Goal: Task Accomplishment & Management: Use online tool/utility

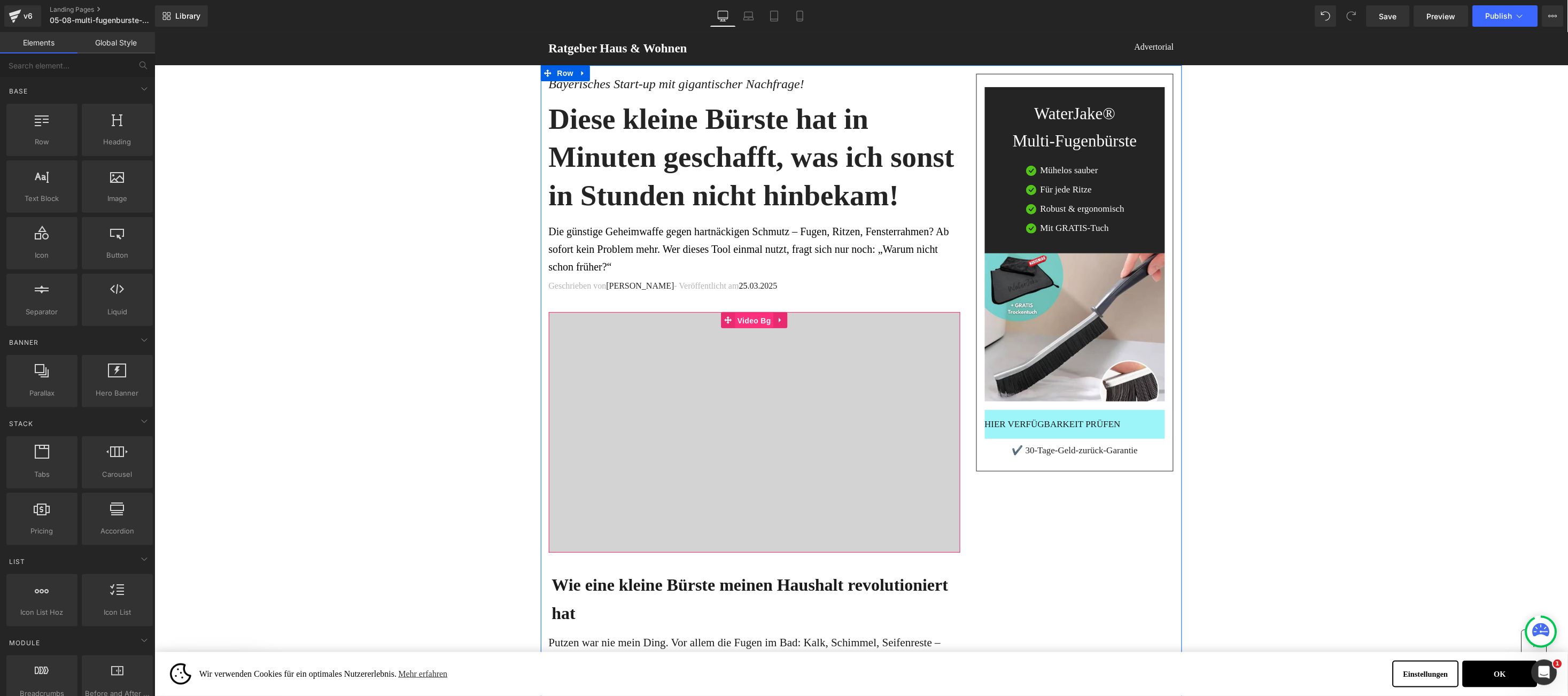
click at [746, 323] on span "Video Bg" at bounding box center [753, 320] width 39 height 16
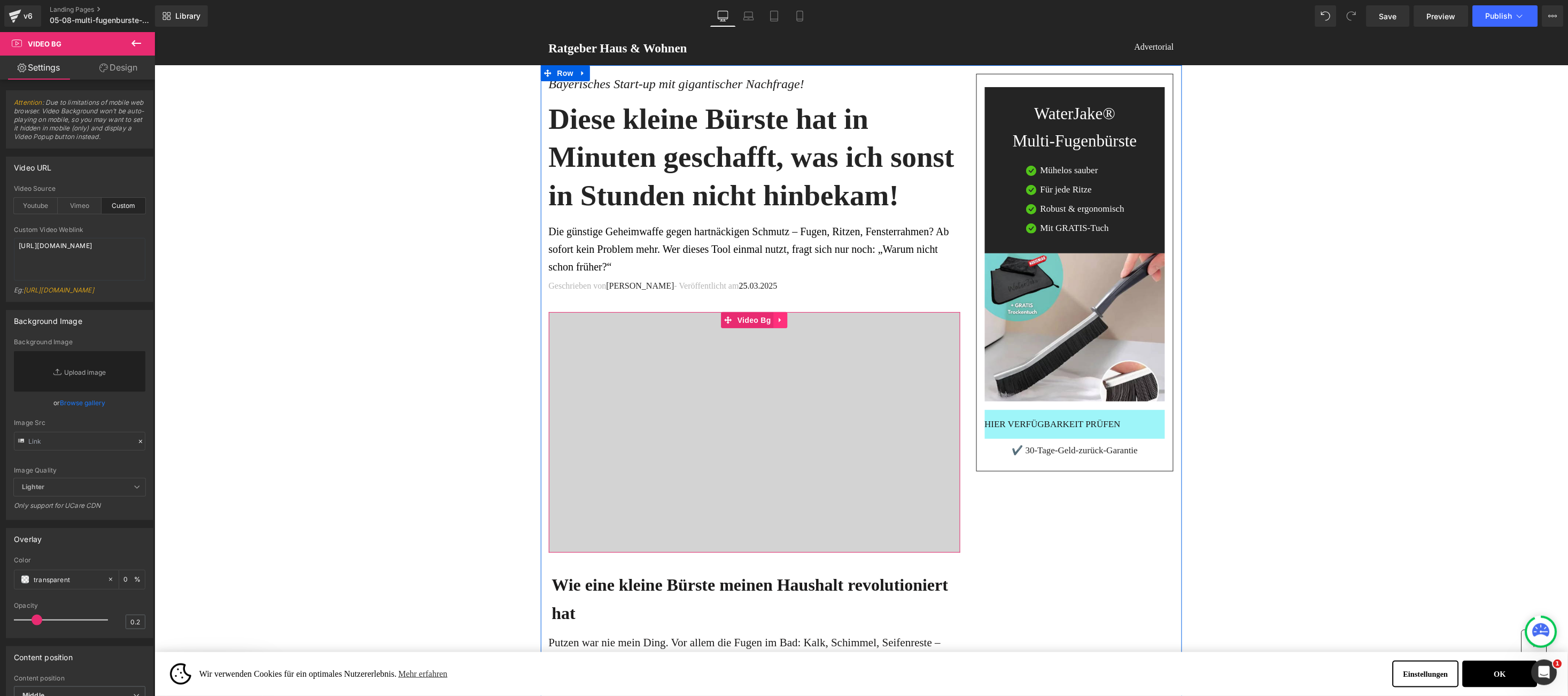
click at [774, 315] on link at bounding box center [780, 319] width 14 height 16
click at [23, 244] on textarea "[URL][DOMAIN_NAME]" at bounding box center [79, 259] width 131 height 43
click at [23, 243] on textarea "[URL][DOMAIN_NAME]" at bounding box center [79, 259] width 131 height 43
click at [23, 242] on textarea "[URL][DOMAIN_NAME]" at bounding box center [79, 259] width 131 height 43
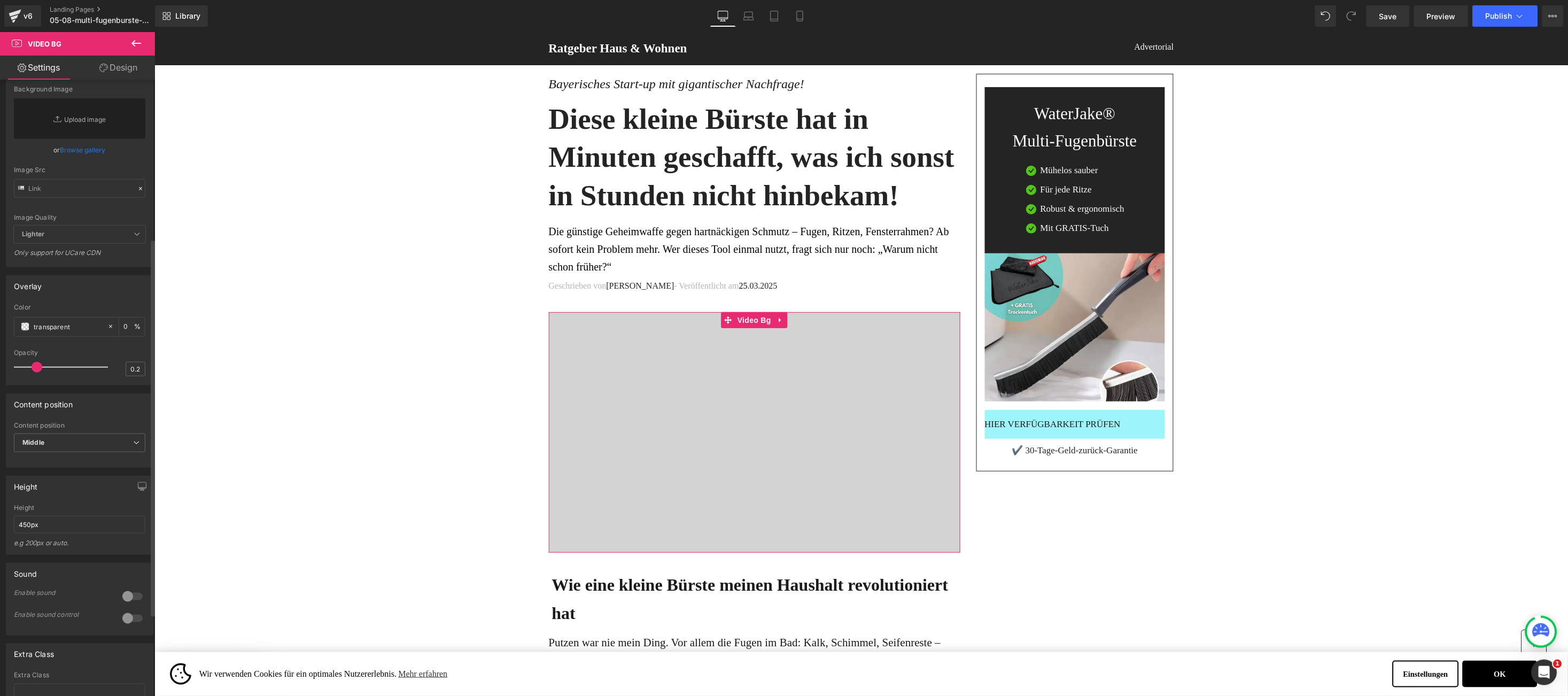
scroll to position [254, 0]
click at [734, 315] on span "Video Bg" at bounding box center [753, 319] width 39 height 16
click at [865, 443] on span "Text Block" at bounding box center [754, 431] width 411 height 27
click at [854, 460] on div at bounding box center [754, 431] width 411 height 240
click at [742, 322] on span "Video Bg" at bounding box center [753, 320] width 39 height 16
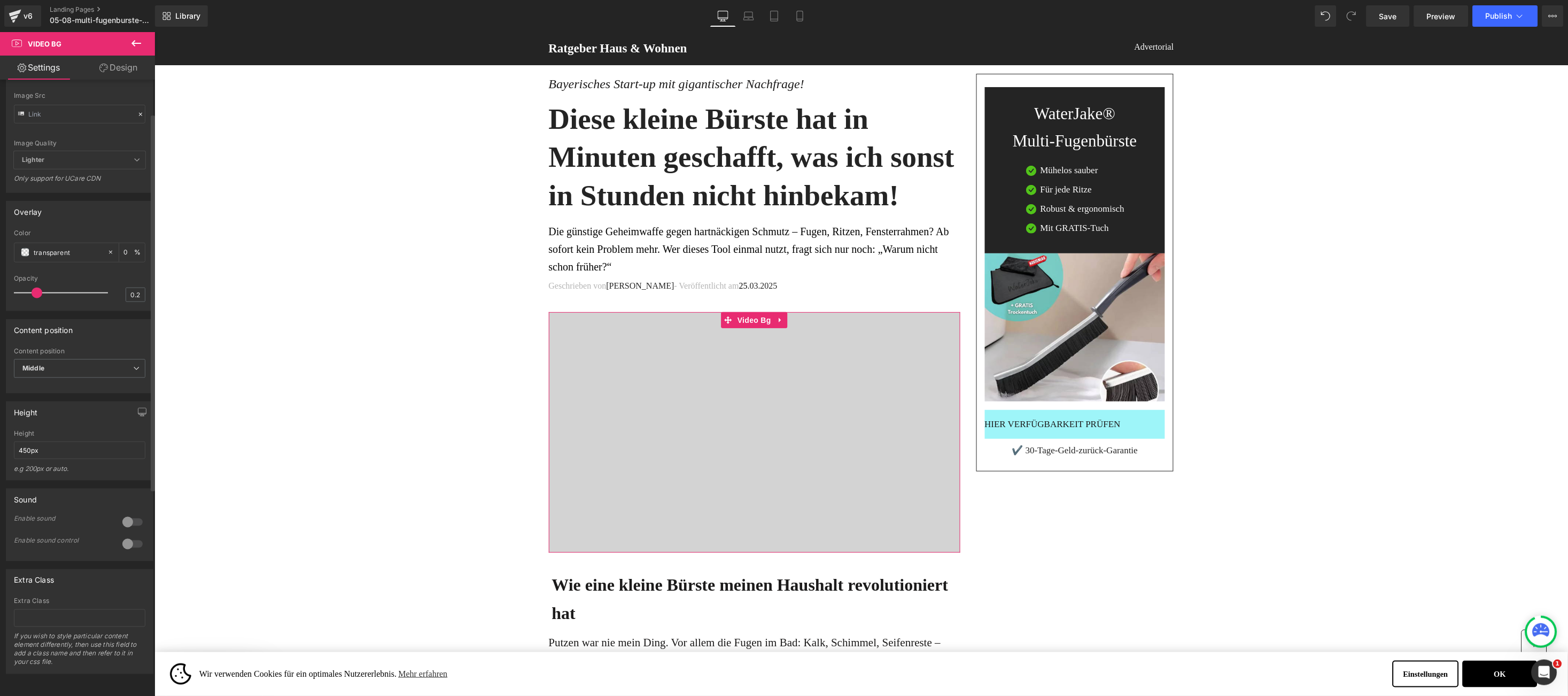
scroll to position [0, 0]
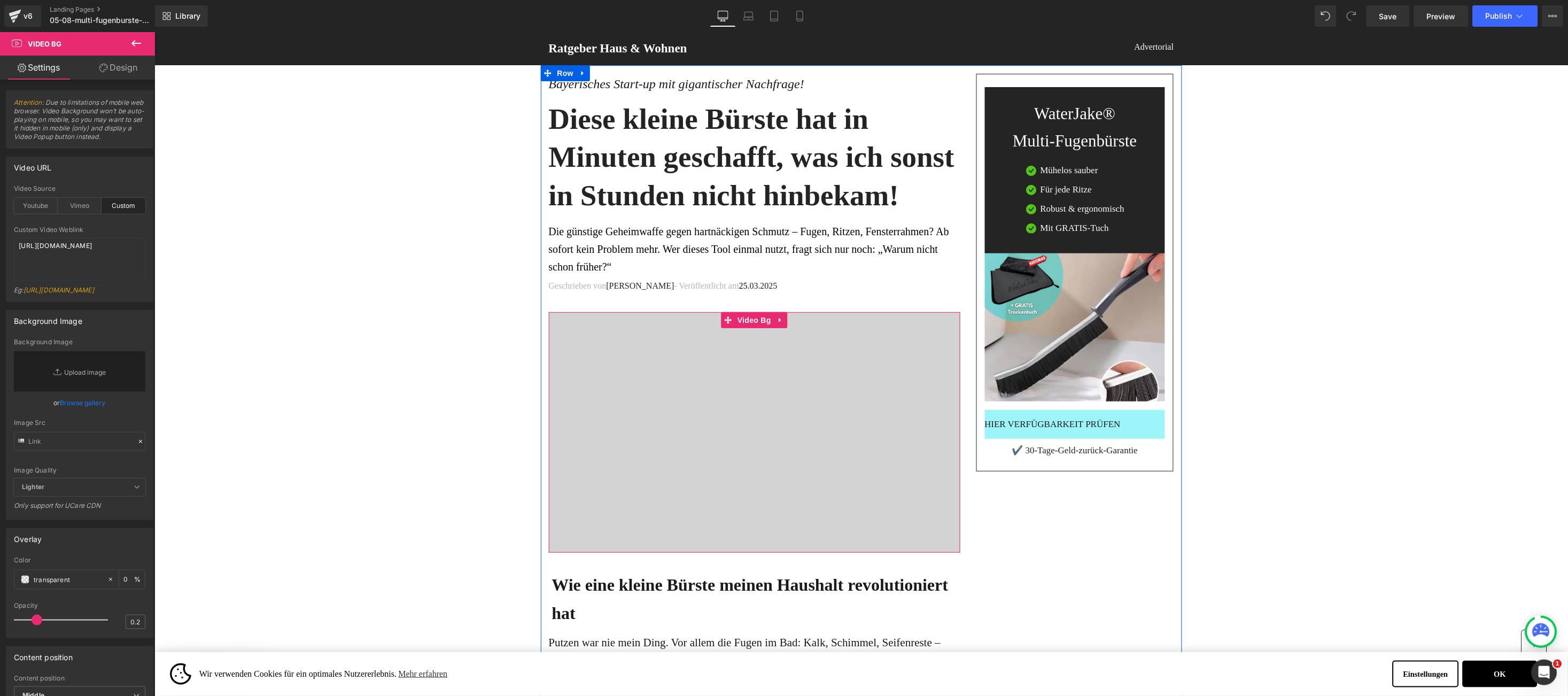
click at [837, 491] on div at bounding box center [754, 431] width 411 height 240
click at [702, 435] on span "Text Block" at bounding box center [754, 431] width 411 height 27
click at [13, 245] on div "custom Video Source Youtube Vimeo Custom Youtube Weblink [URL][DOMAIN_NAME] Eg:…" at bounding box center [80, 243] width 147 height 116
click at [29, 244] on textarea "[URL][DOMAIN_NAME]" at bounding box center [79, 259] width 131 height 43
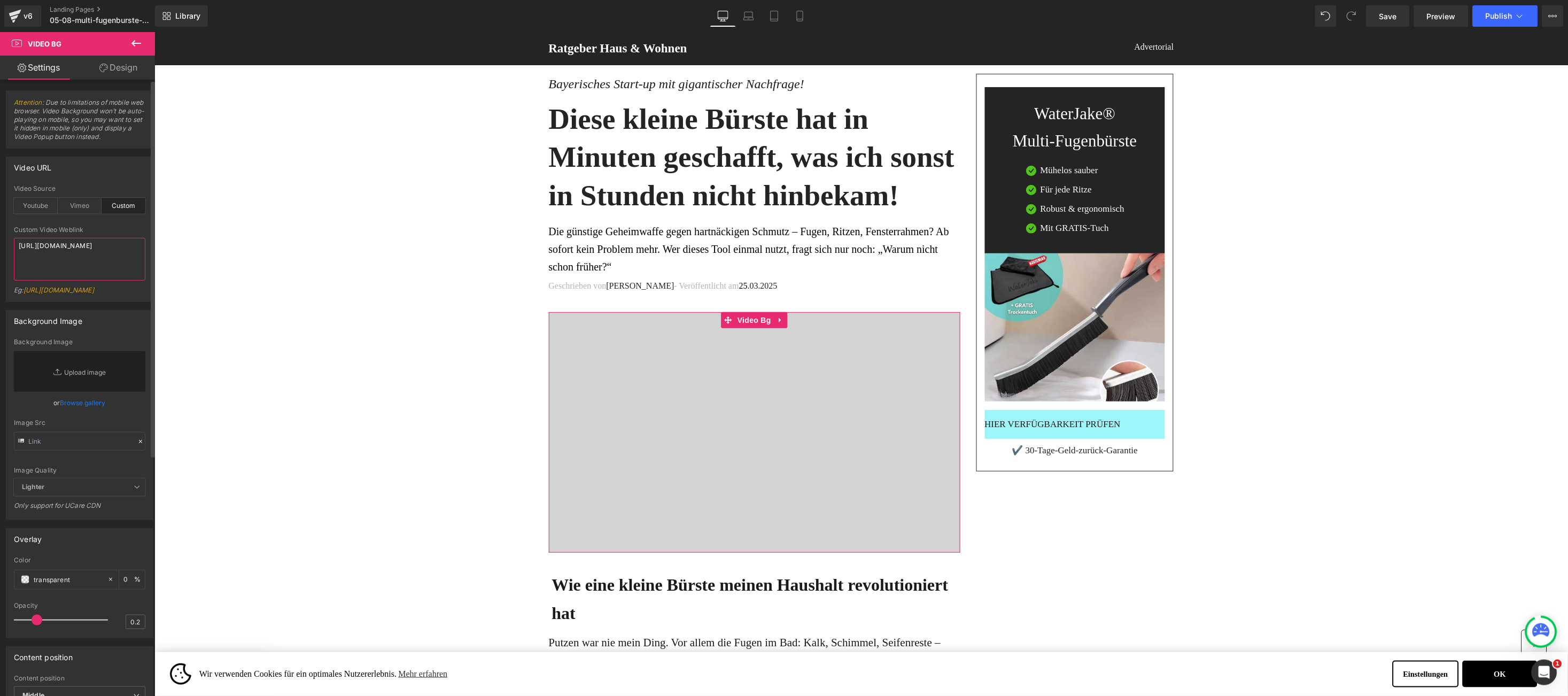
click at [29, 244] on textarea "[URL][DOMAIN_NAME]" at bounding box center [79, 259] width 131 height 43
click at [1428, 15] on span "Preview" at bounding box center [1441, 16] width 29 height 11
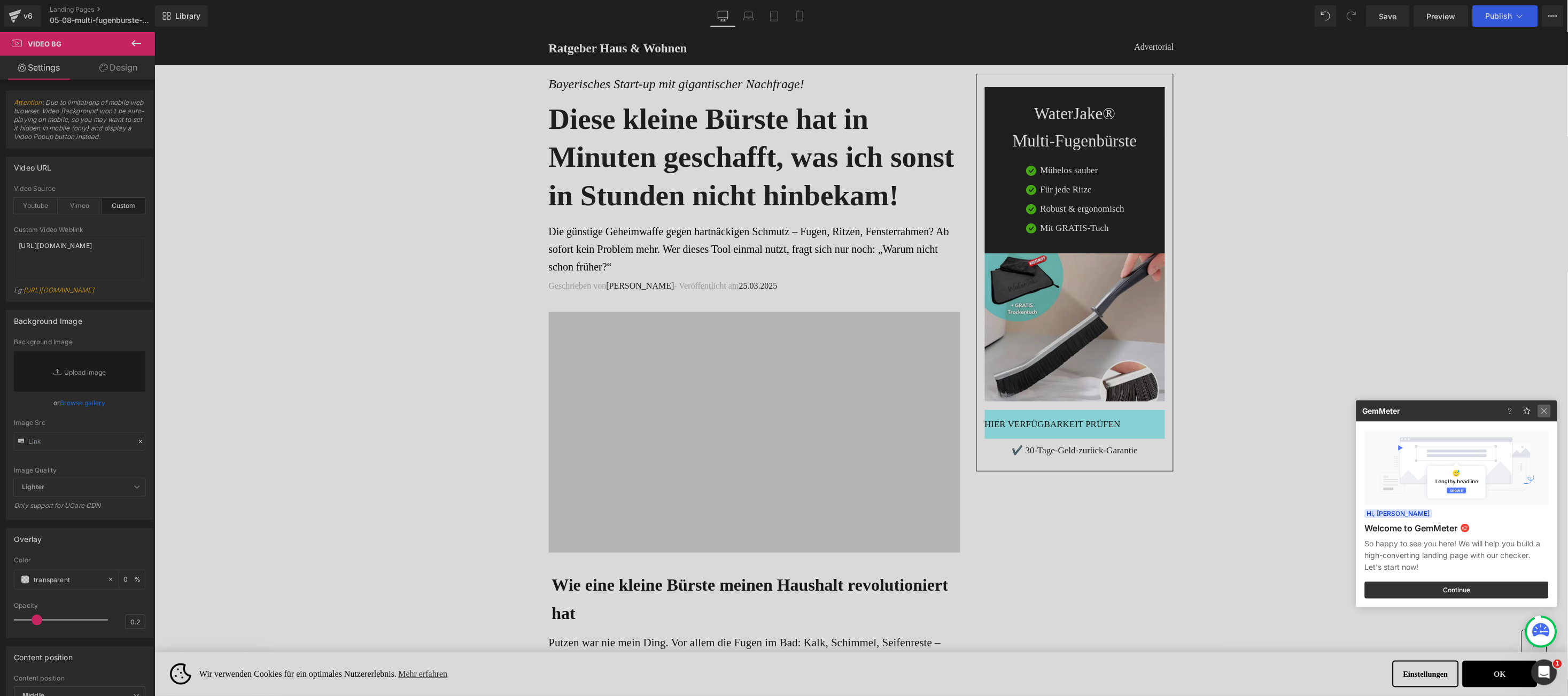
click at [806, 248] on img at bounding box center [600, 219] width 411 height 56
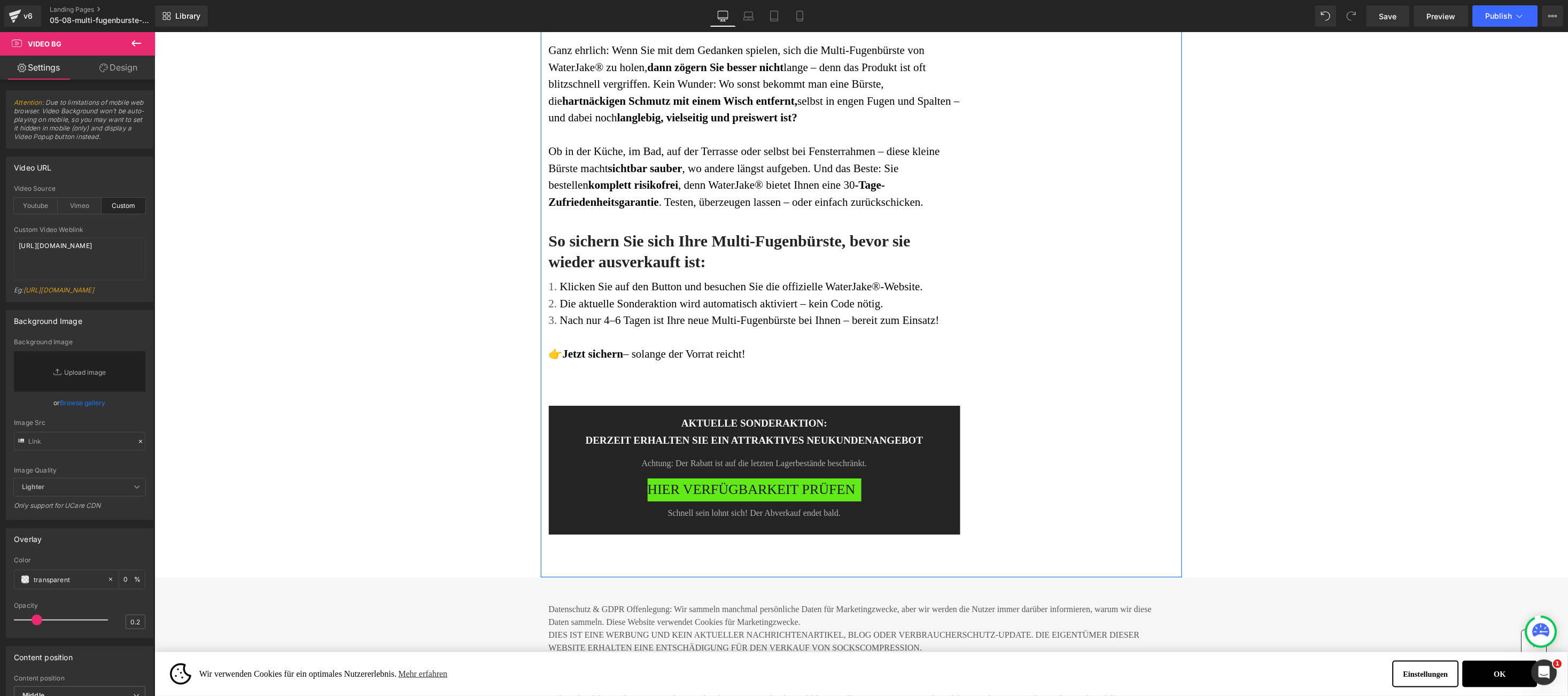
scroll to position [4637, 0]
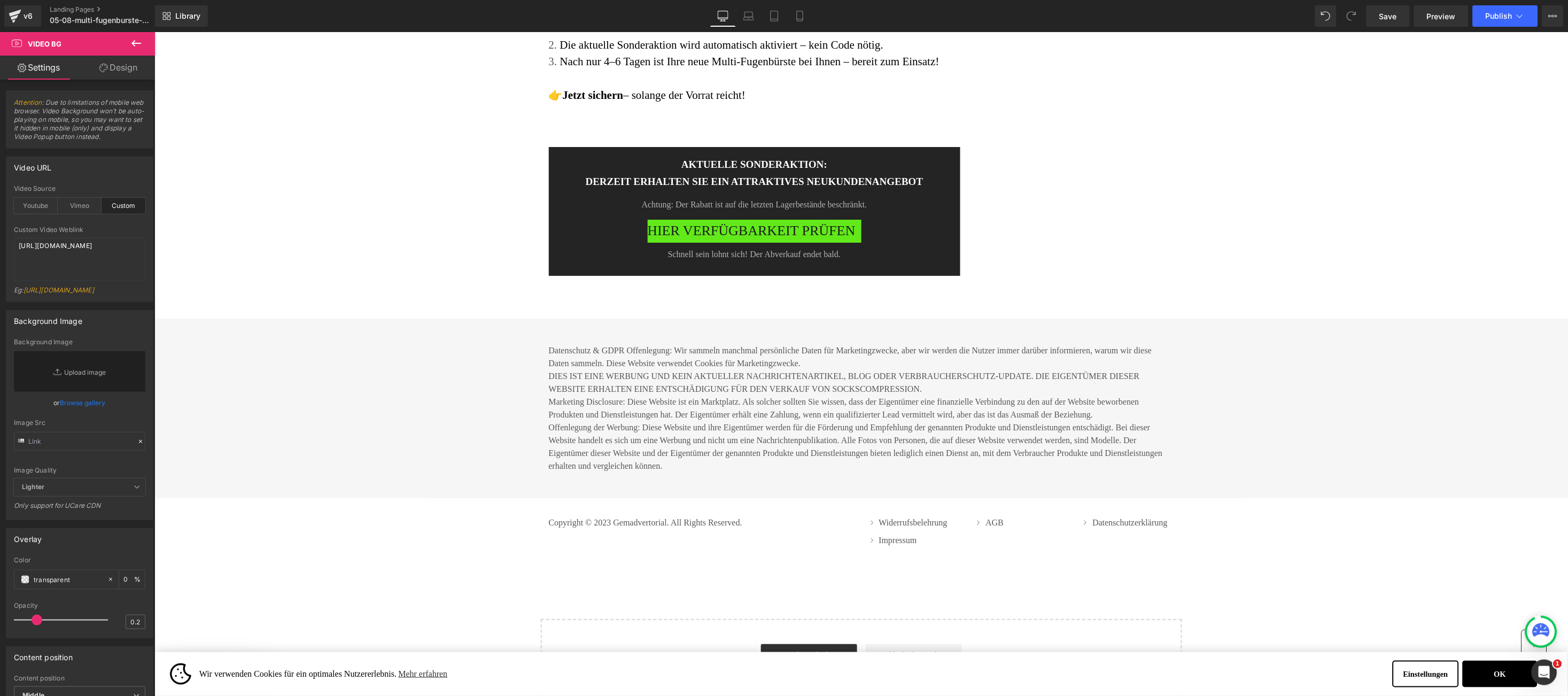
click at [614, 420] on p "Offenlegung der Werbung: Diese Website und ihre Eigentümer werden für die Förde…" at bounding box center [861, 446] width 625 height 52
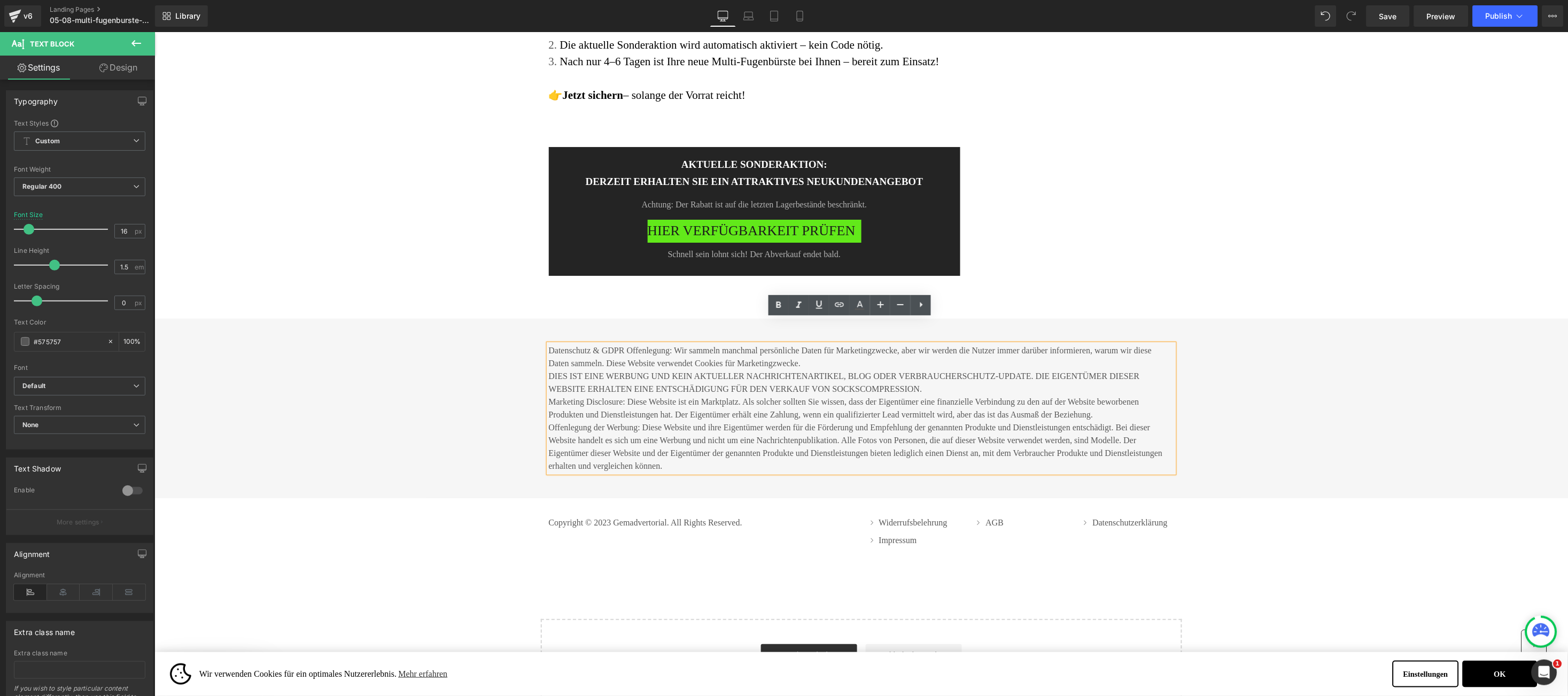
click at [548, 344] on p "Datenschutz & GDPR Offenlegung: Wir sammeln manchmal persönliche Daten für Mark…" at bounding box center [861, 356] width 625 height 26
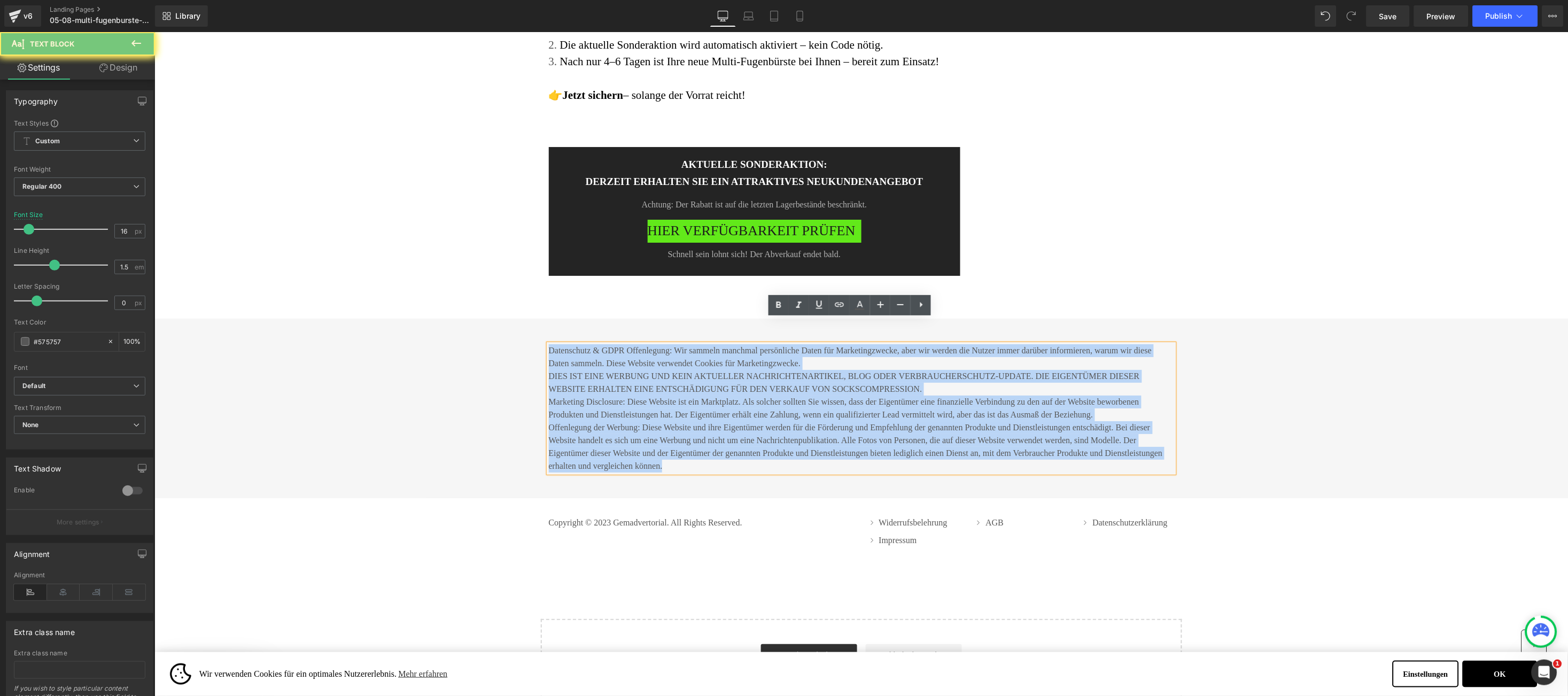
drag, startPoint x: 542, startPoint y: 323, endPoint x: 683, endPoint y: 423, distance: 172.9
click at [683, 423] on div "Datenschutz & GDPR Offenlegung: Wir sammeln manchmal persönliche Daten für Mark…" at bounding box center [861, 407] width 625 height 128
copy div "Loremipsumd & SITA Consectetur: Adi elitsed doeiusmo temporincid Utlab etd Magn…"
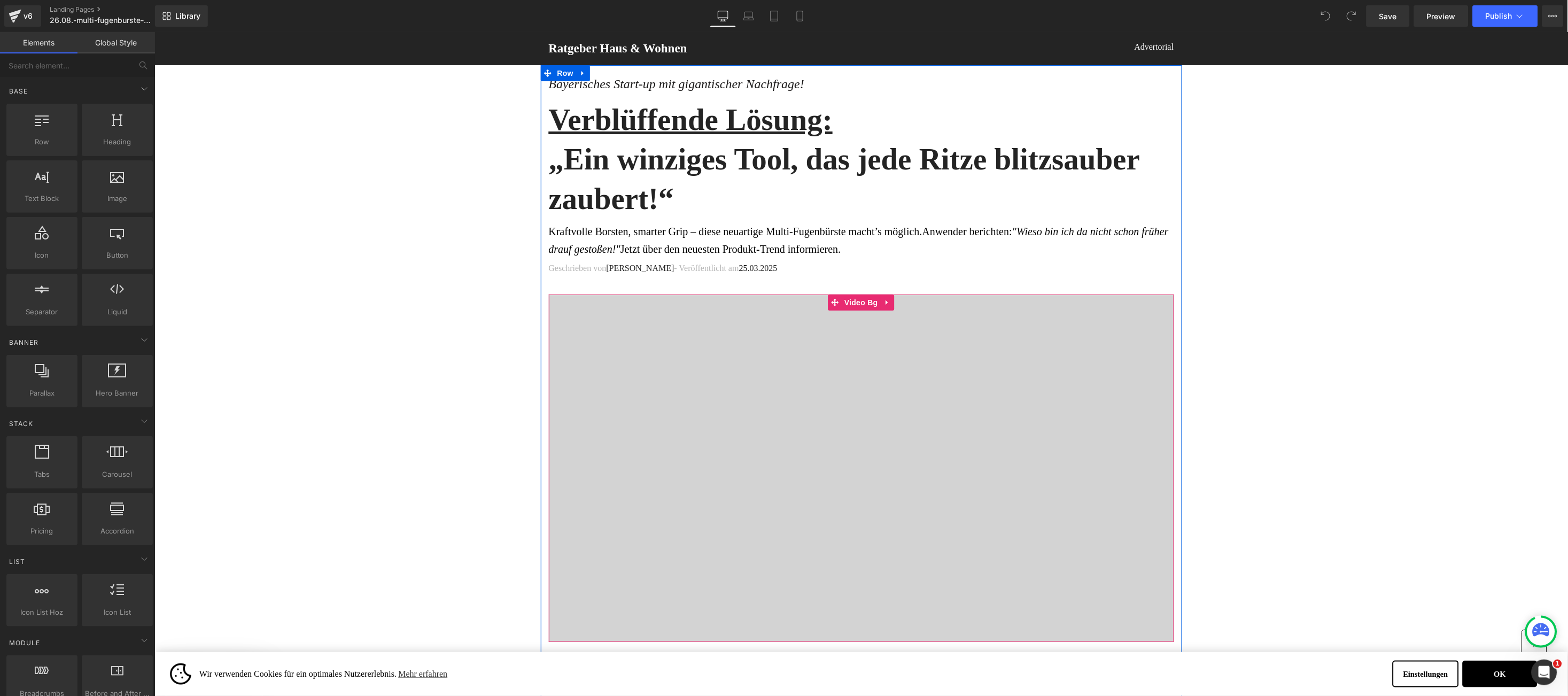
click at [871, 322] on div at bounding box center [861, 467] width 625 height 348
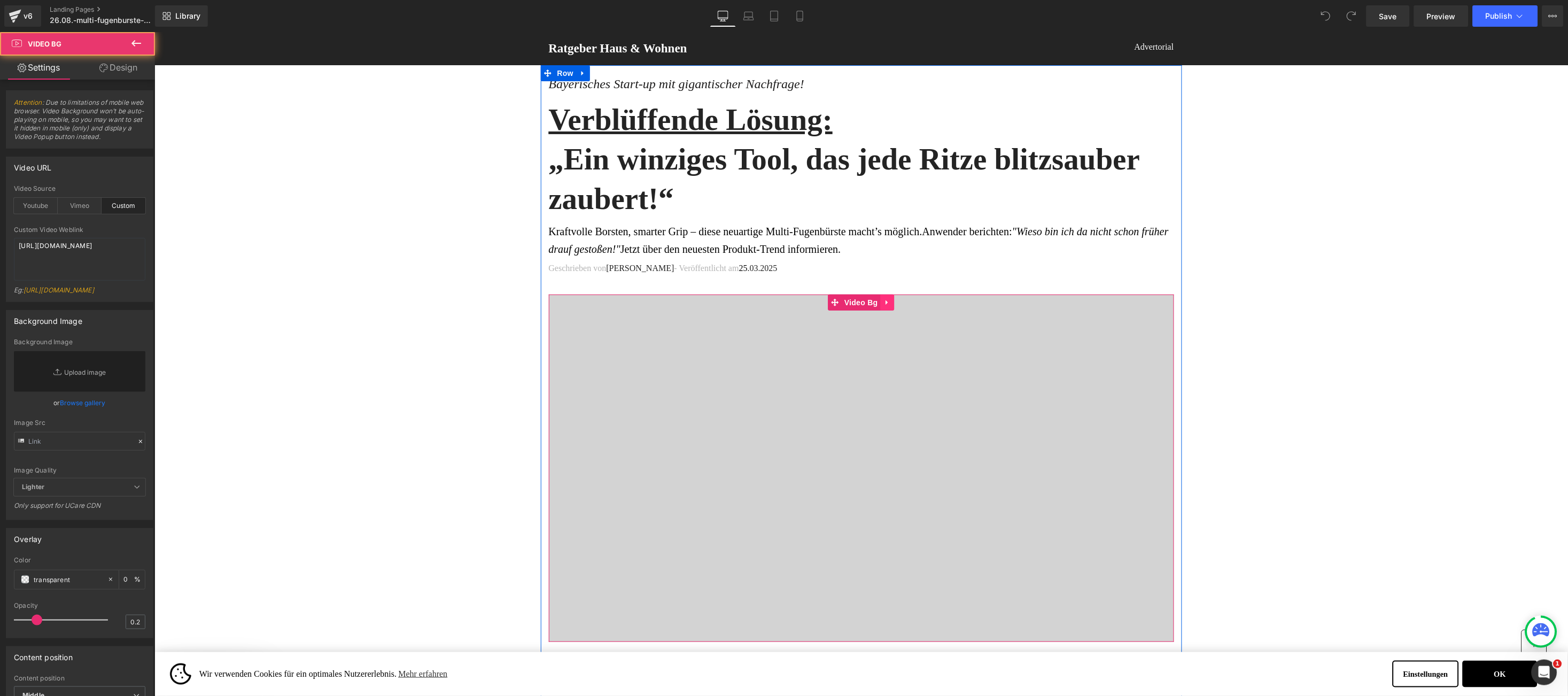
click at [886, 303] on icon at bounding box center [886, 302] width 2 height 5
click at [859, 303] on link at bounding box center [865, 302] width 14 height 16
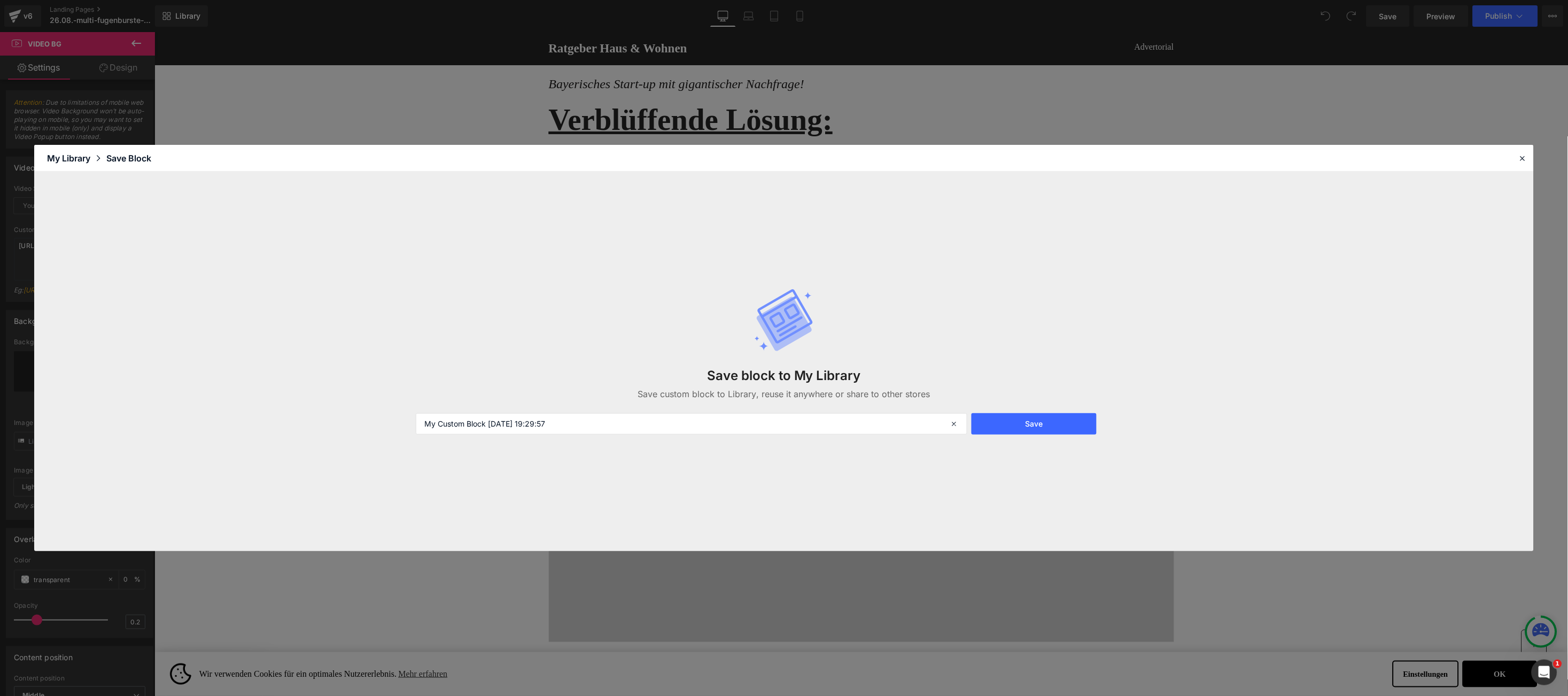
click at [672, 61] on div "Save block to My Library Save custom block to Library, reuse it anywhere or sha…" at bounding box center [678, 55] width 11 height 13
click at [732, 58] on input "My Custom Block 2025-08-28 19:29:57" at bounding box center [735, 55] width 6 height 6
drag, startPoint x: 598, startPoint y: 415, endPoint x: 415, endPoint y: 436, distance: 184.2
click at [672, 61] on div "Save block to My Library Save custom block to Library, reuse it anywhere or sha…" at bounding box center [678, 55] width 11 height 13
type input "Fugenbürste-Video"
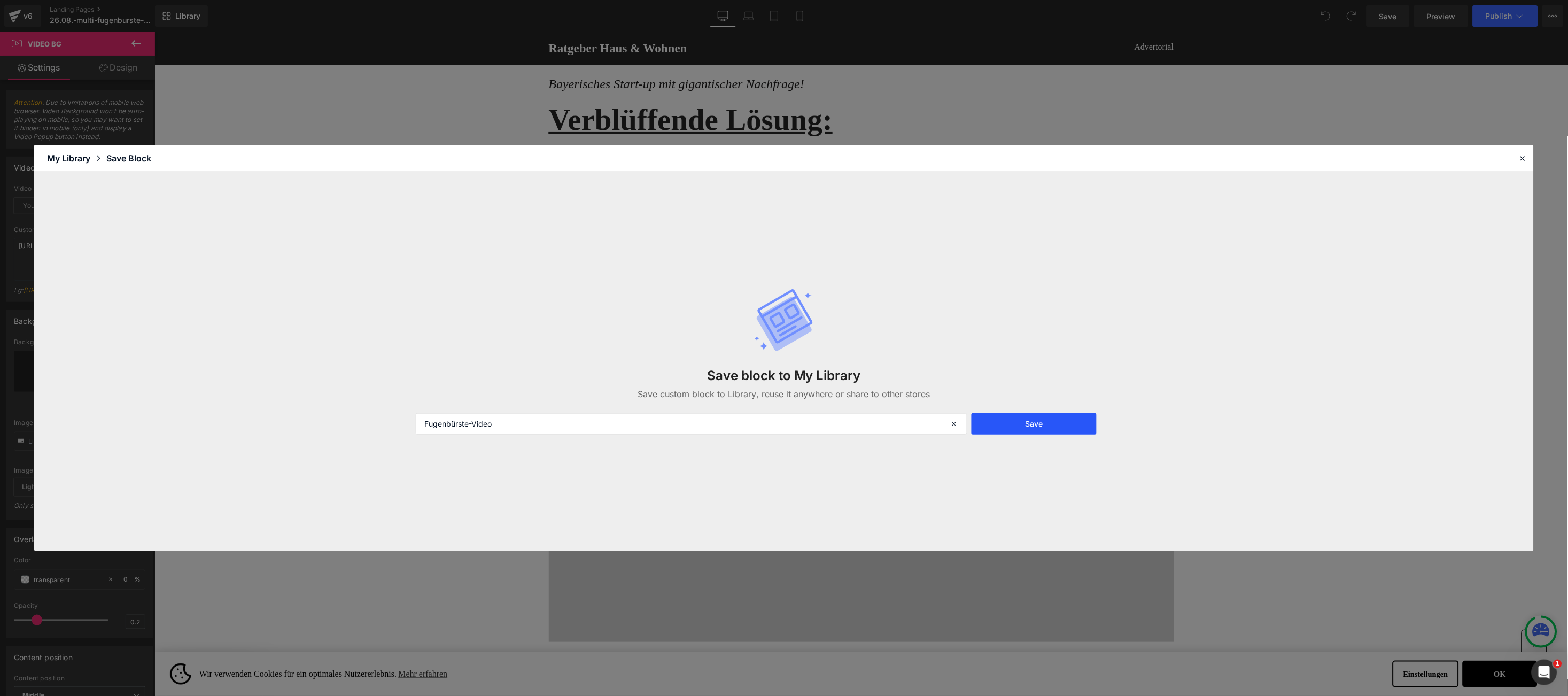
click at [0, 0] on button "Save" at bounding box center [0, 0] width 0 height 0
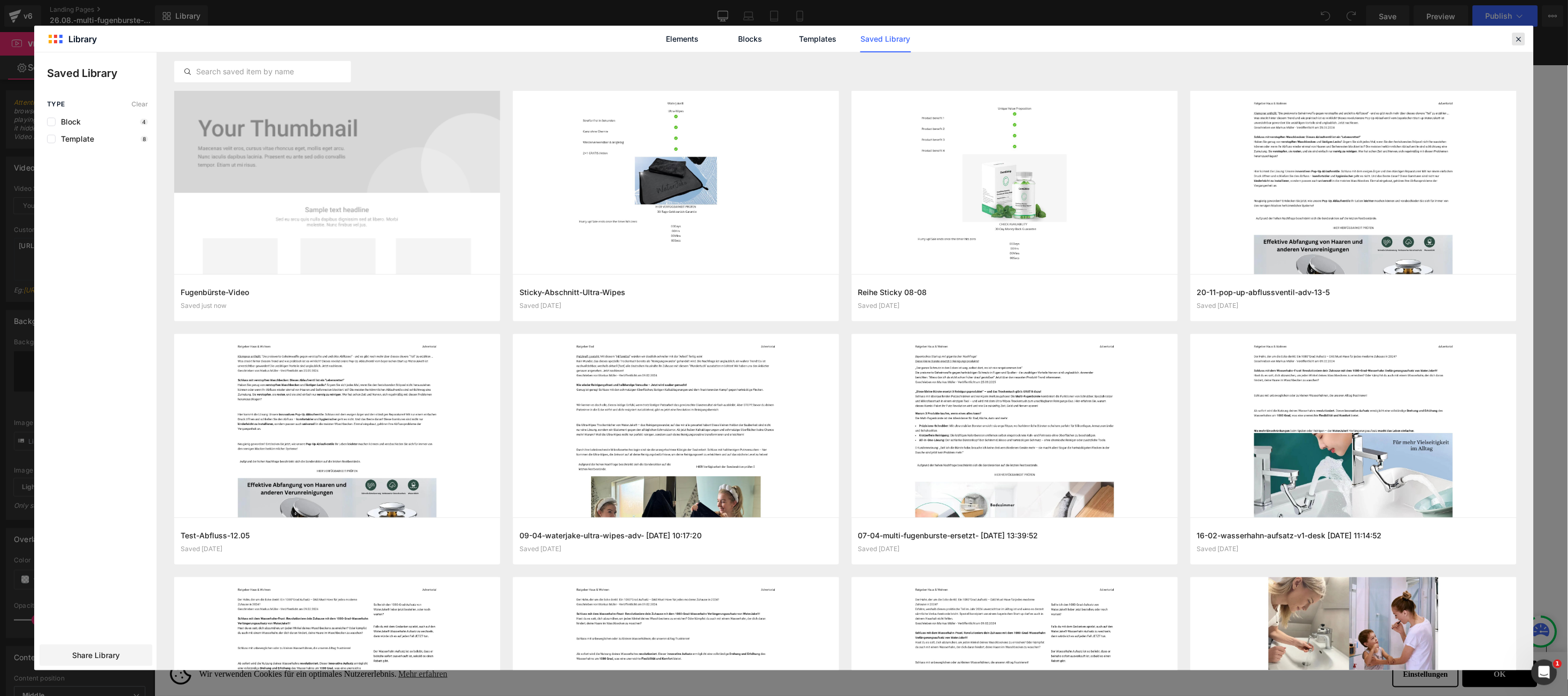
click at [0, 0] on icon at bounding box center [0, 0] width 0 height 0
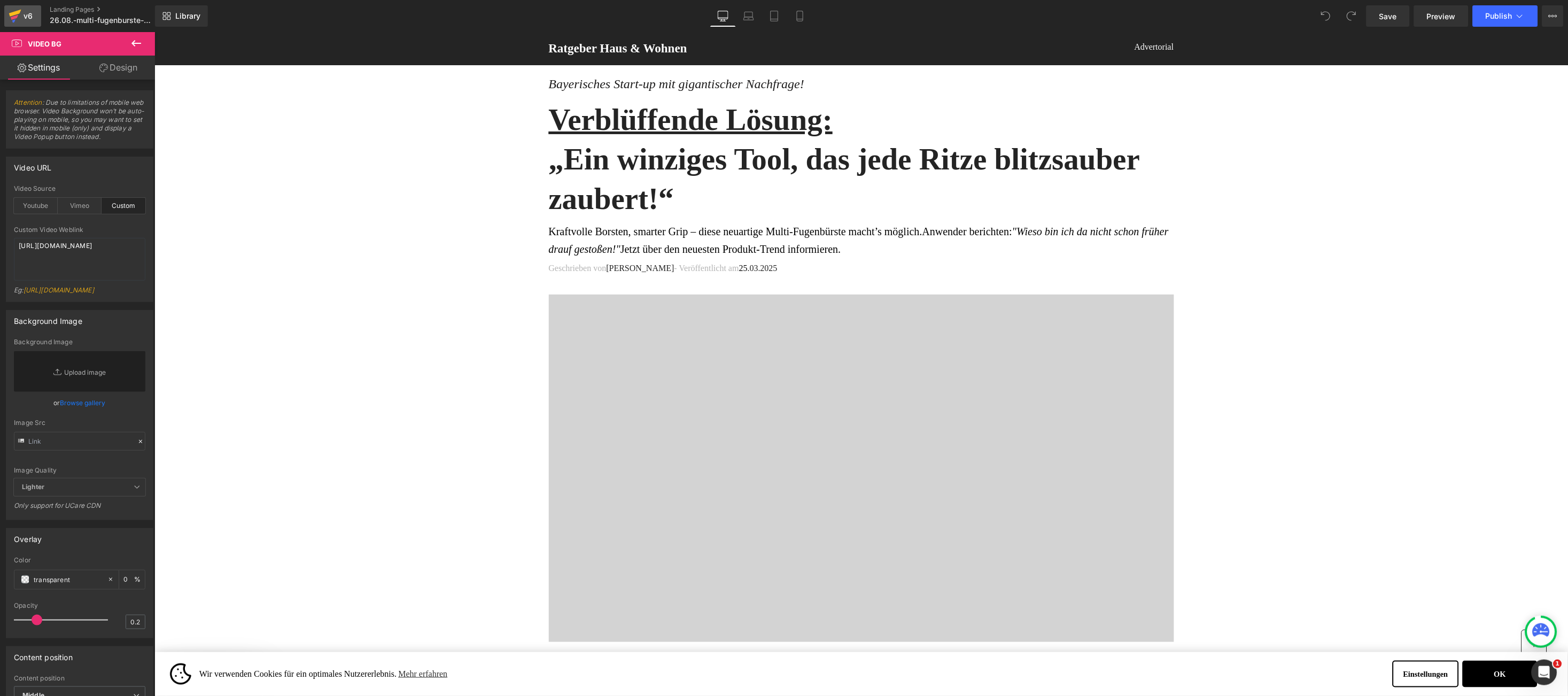
click at [6, 10] on link "v6" at bounding box center [23, 16] width 37 height 21
